Goal: Find specific page/section: Find specific page/section

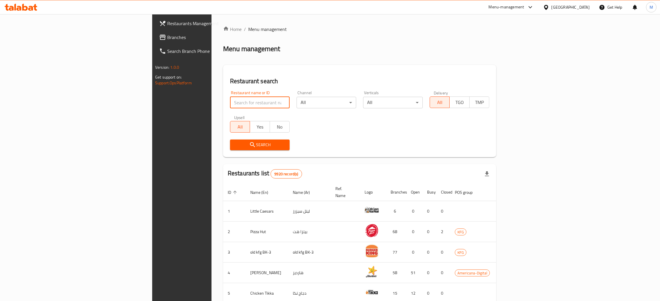
click at [230, 104] on input "search" at bounding box center [260, 103] width 60 height 12
type input "ل"
click at [230, 104] on input "search" at bounding box center [260, 103] width 60 height 12
type input "ل"
type input "bu ali"
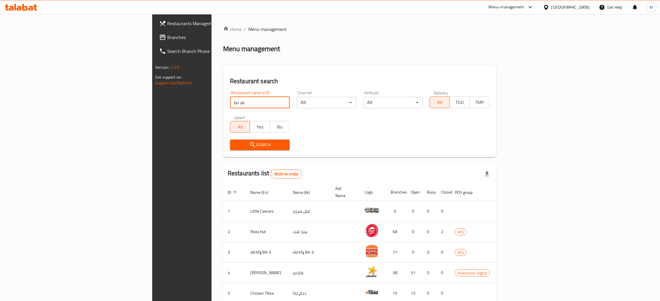
click button "Search" at bounding box center [260, 145] width 60 height 11
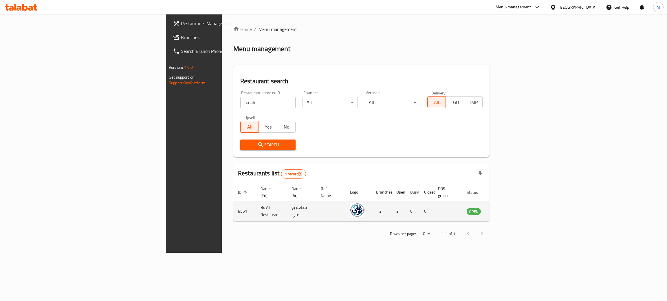
click at [233, 204] on td "8561" at bounding box center [244, 211] width 23 height 21
copy td "8561"
click at [503, 209] on icon "enhanced table" at bounding box center [500, 211] width 6 height 5
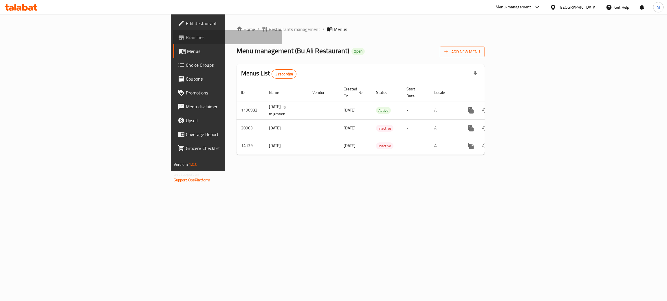
click at [186, 36] on span "Branches" at bounding box center [232, 37] width 92 height 7
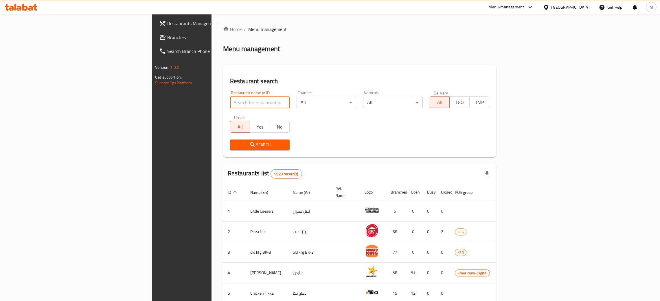
click at [230, 104] on input "search" at bounding box center [260, 103] width 60 height 12
type input "zero carb"
click button "Search" at bounding box center [260, 145] width 60 height 11
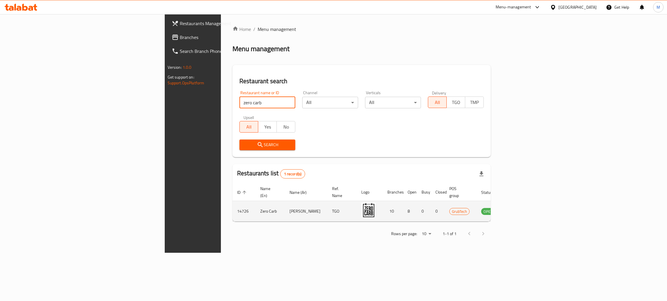
click at [232, 203] on td "14726" at bounding box center [243, 211] width 23 height 21
copy td "14726"
